Goal: Navigation & Orientation: Go to known website

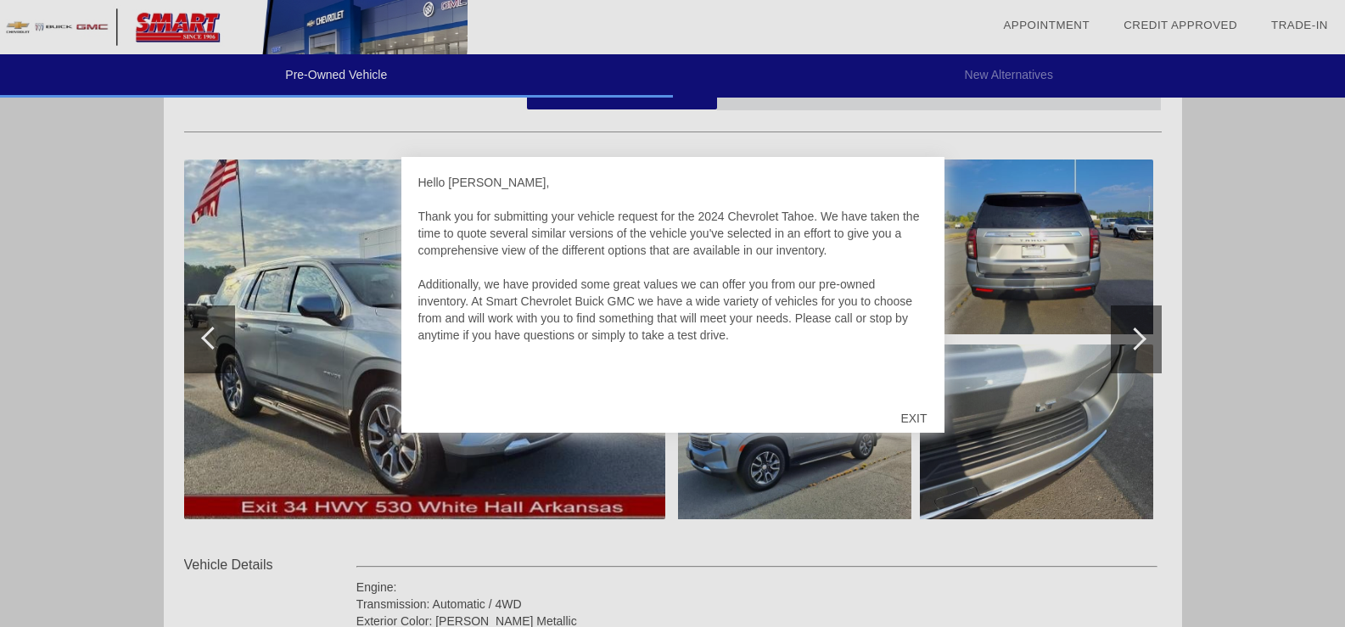
scroll to position [170, 0]
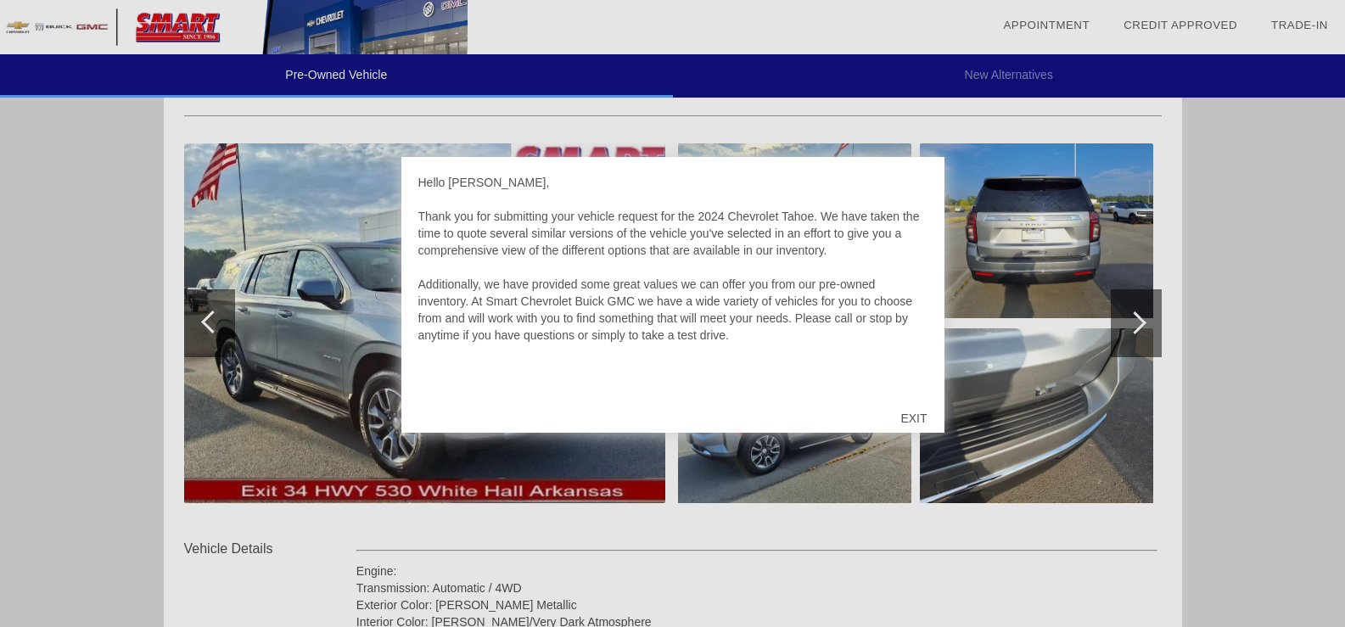
click at [1144, 326] on div at bounding box center [672, 313] width 1345 height 627
click at [919, 416] on div "EXIT" at bounding box center [913, 418] width 60 height 51
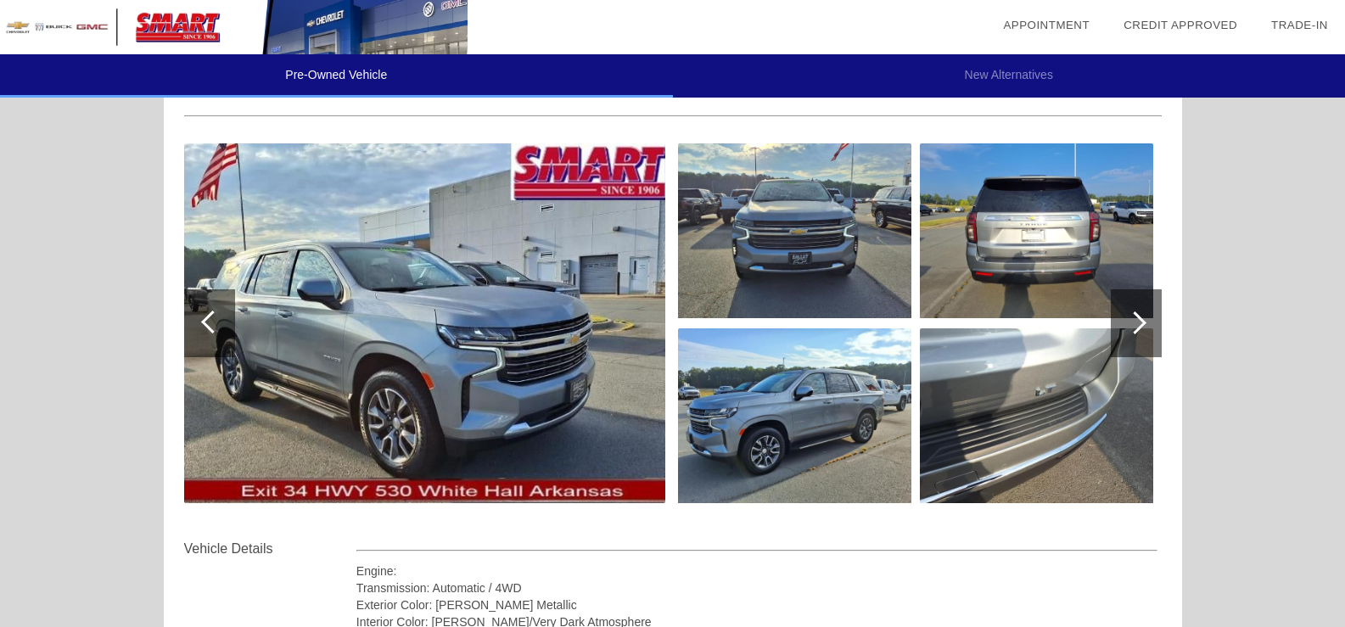
click at [1135, 324] on div at bounding box center [1134, 322] width 23 height 23
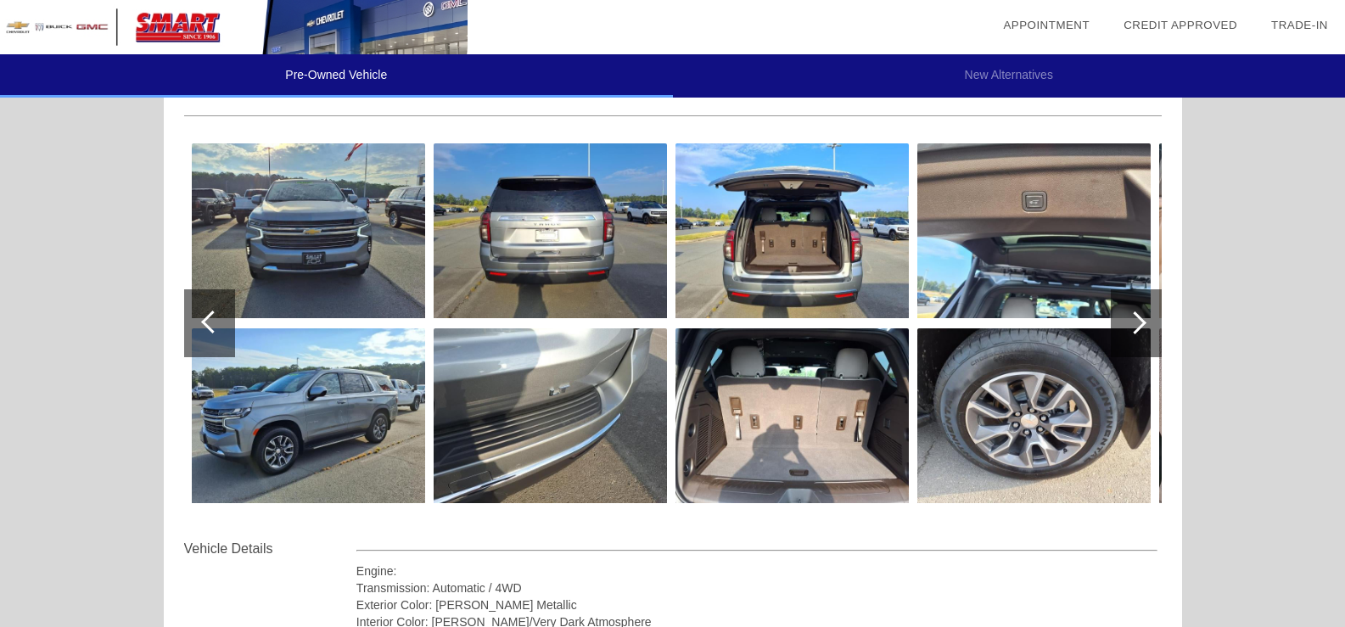
click at [1135, 324] on div at bounding box center [1134, 322] width 23 height 23
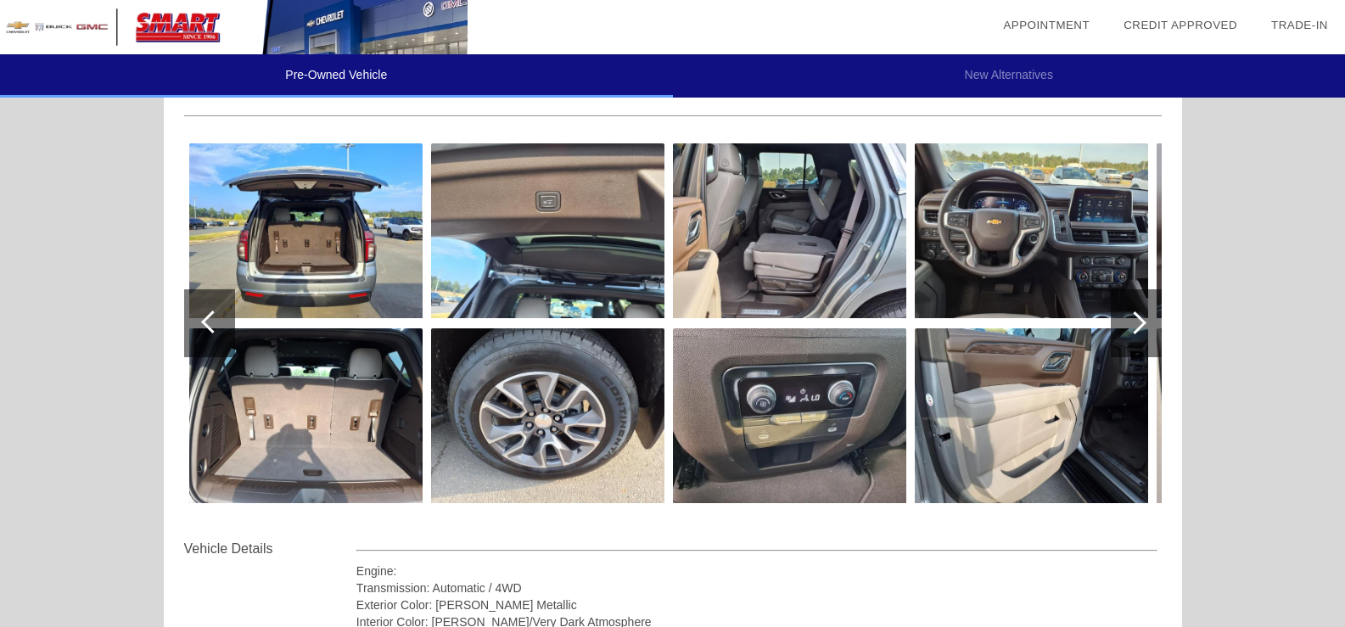
click at [1135, 324] on div at bounding box center [1134, 322] width 23 height 23
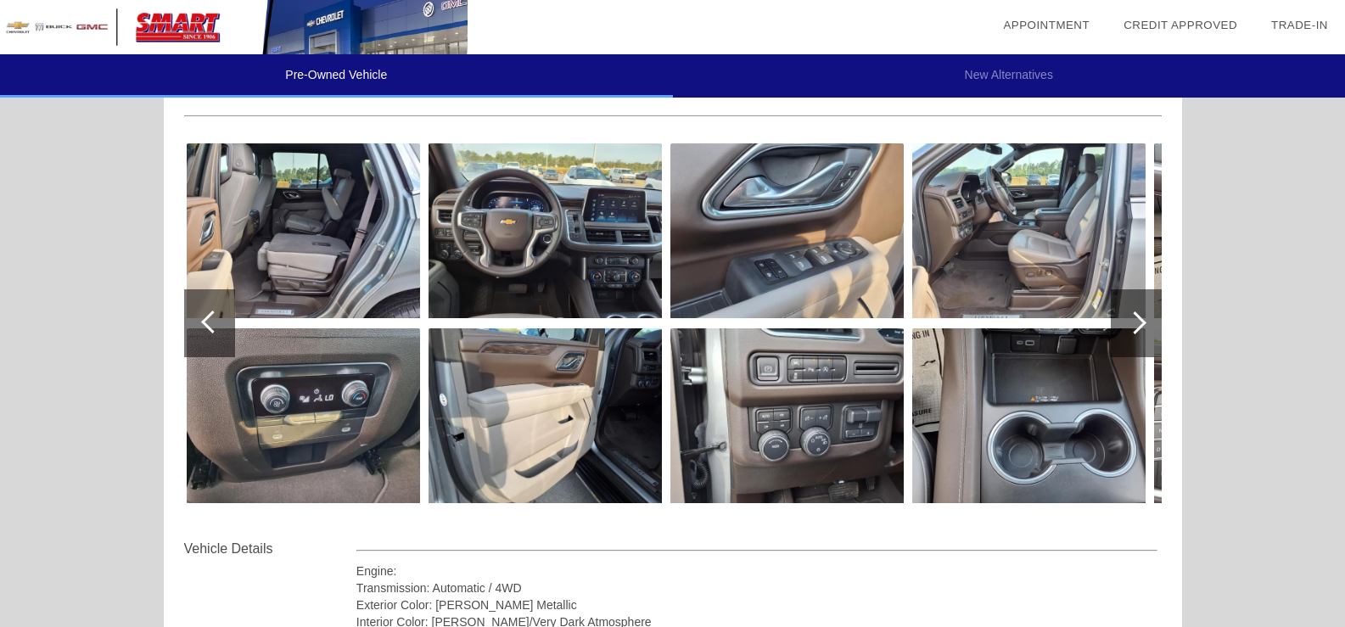
click at [1136, 324] on div at bounding box center [1134, 322] width 23 height 23
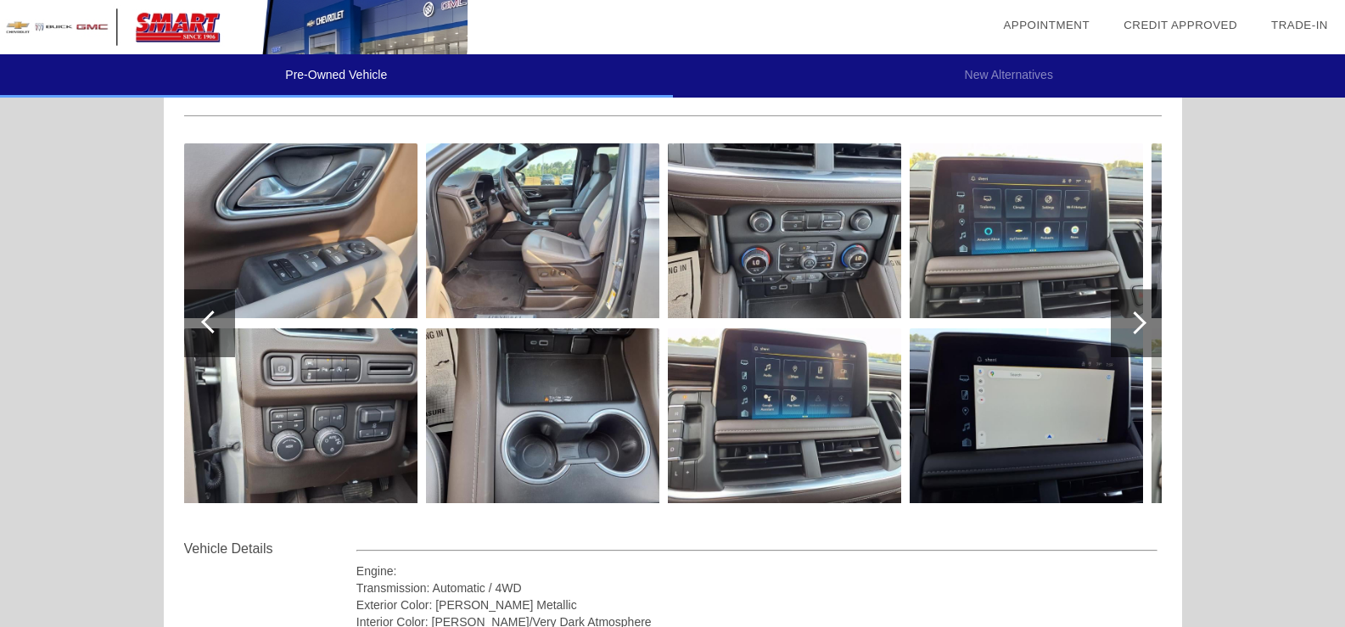
click at [1138, 324] on div at bounding box center [1134, 322] width 23 height 23
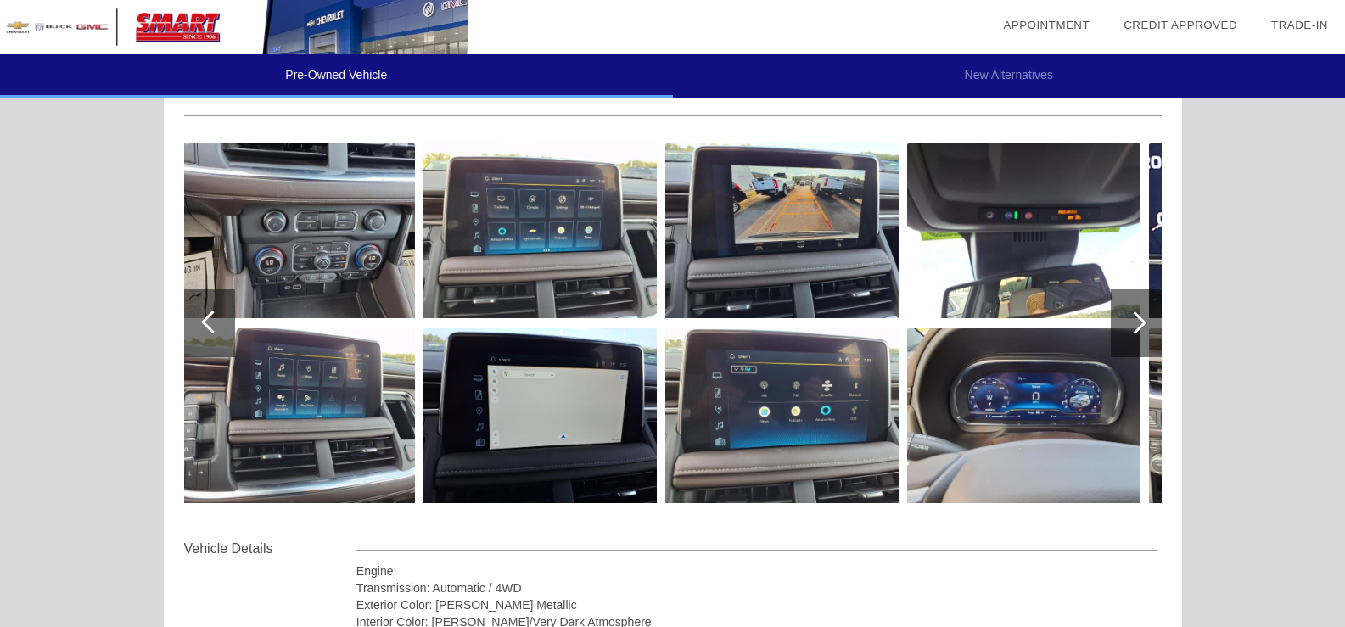
click at [1138, 324] on div at bounding box center [1134, 322] width 23 height 23
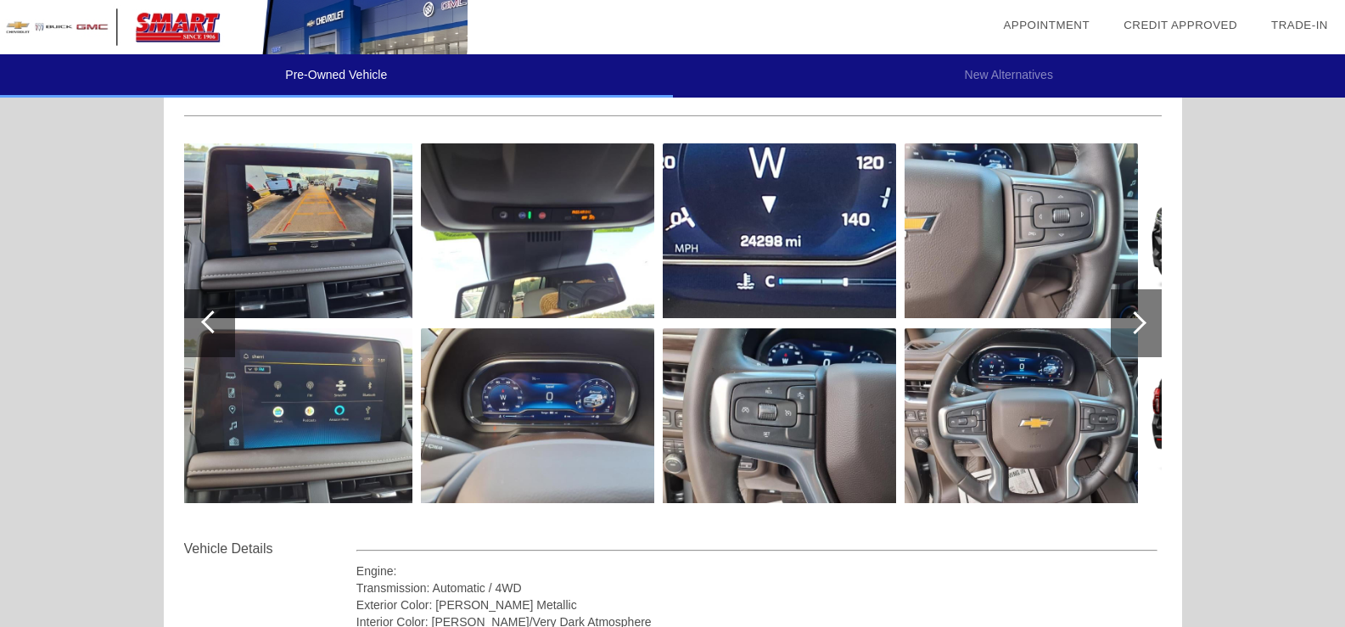
click at [1139, 324] on div at bounding box center [1134, 322] width 23 height 23
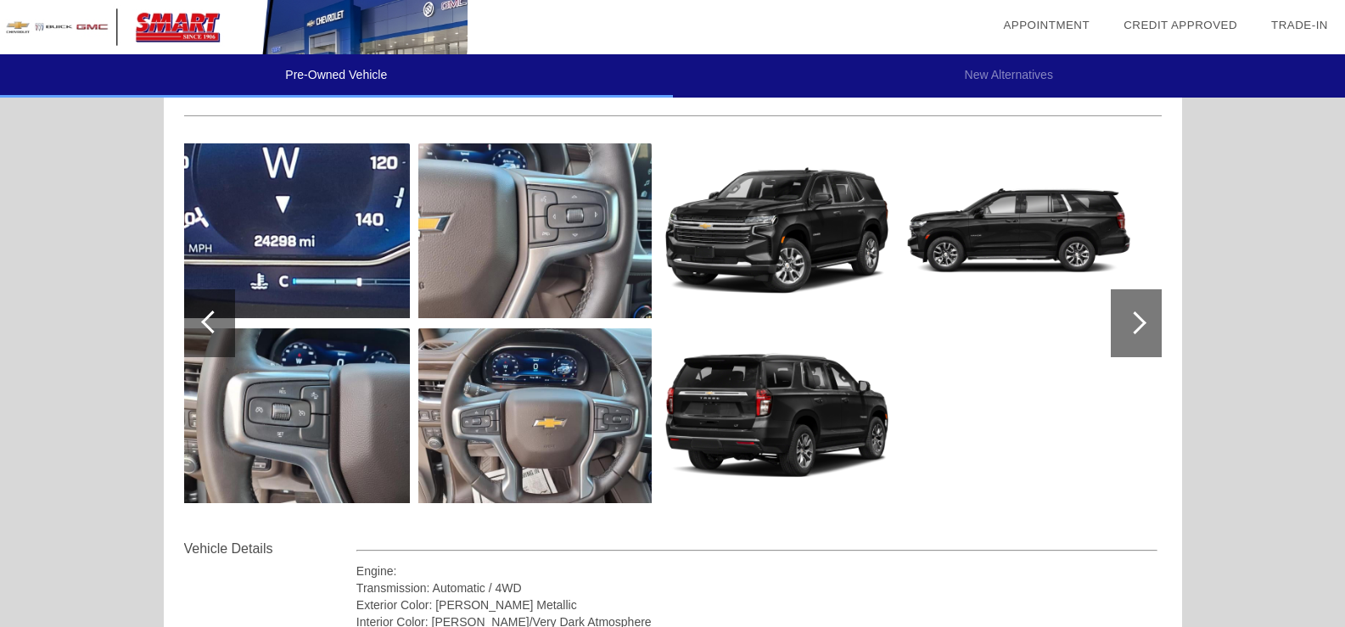
click at [1139, 324] on div at bounding box center [1134, 322] width 23 height 23
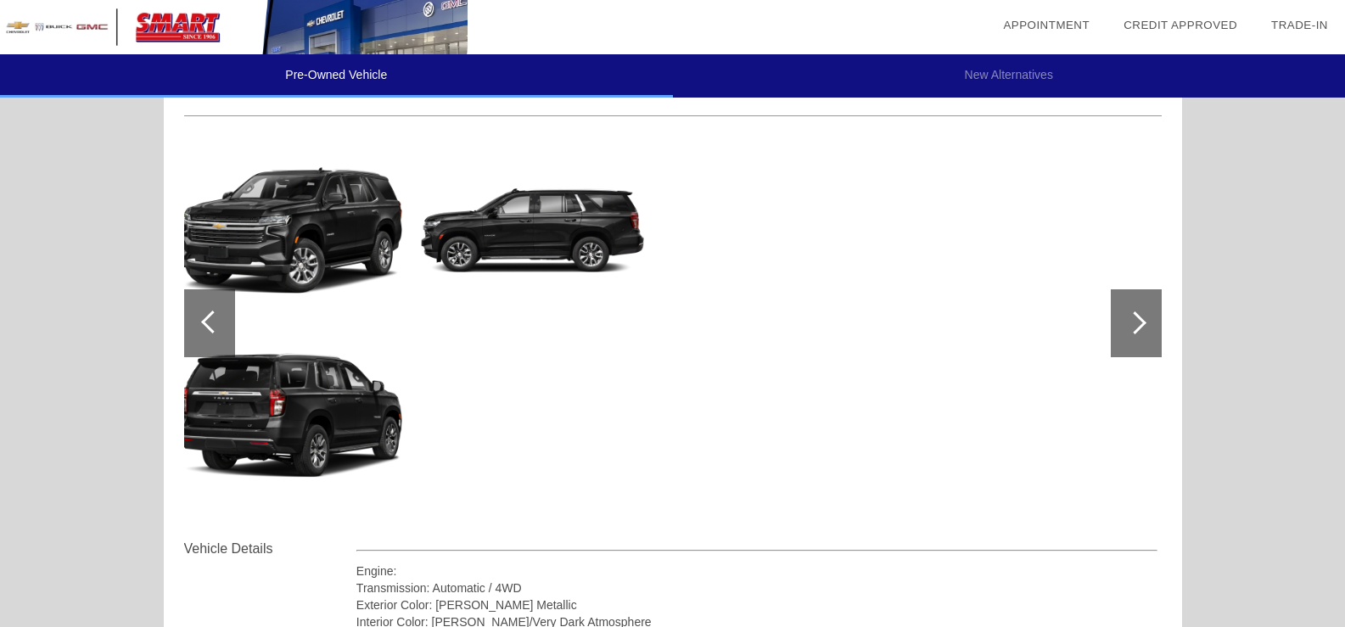
click at [1139, 324] on div at bounding box center [1134, 322] width 23 height 23
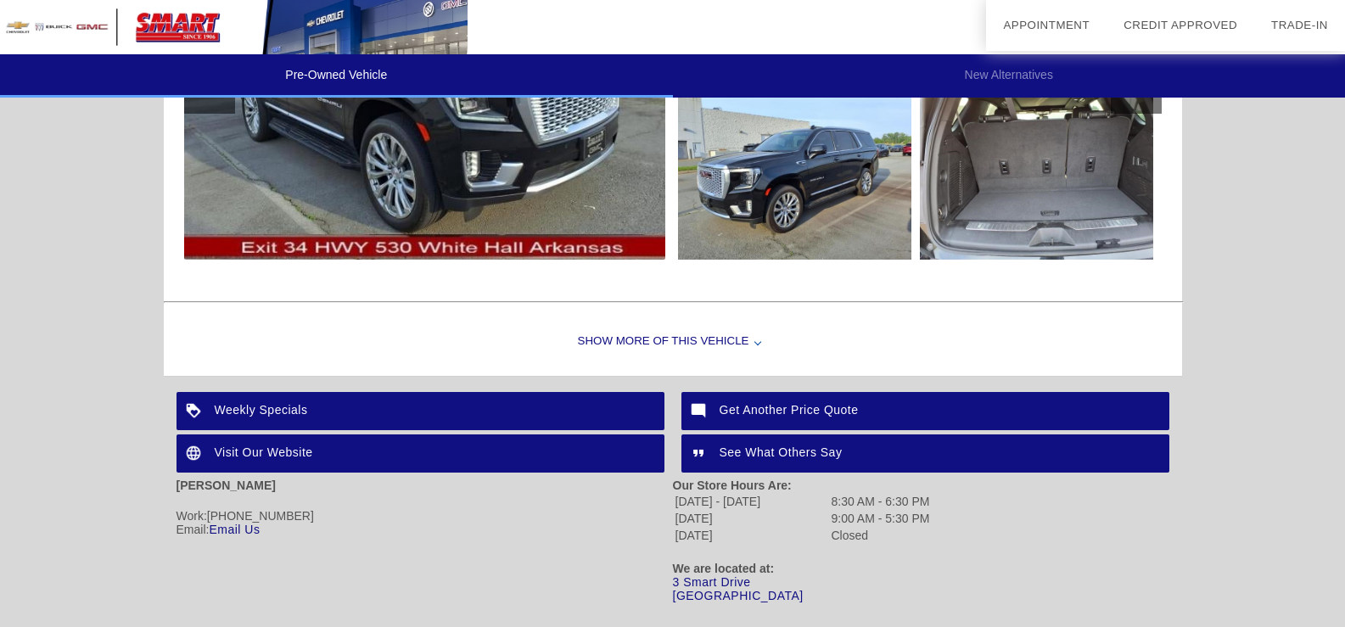
scroll to position [2864, 0]
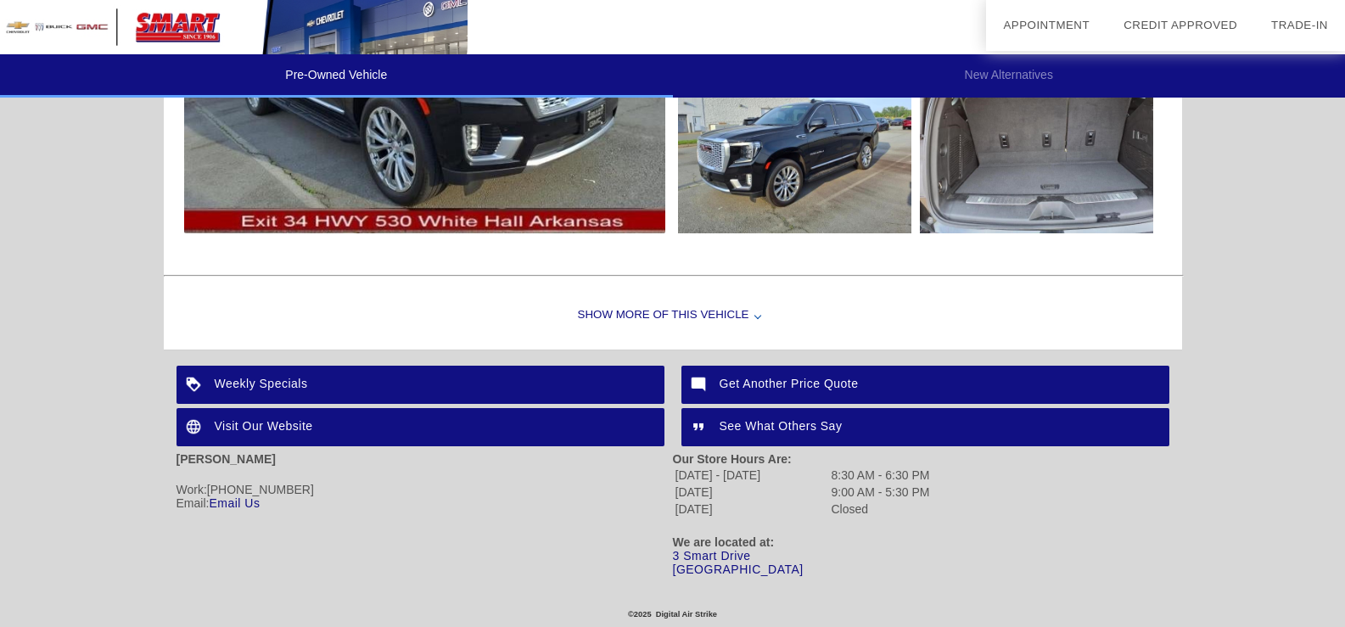
click at [301, 420] on div "Visit Our Website" at bounding box center [420, 427] width 488 height 38
